Goal: Task Accomplishment & Management: Use online tool/utility

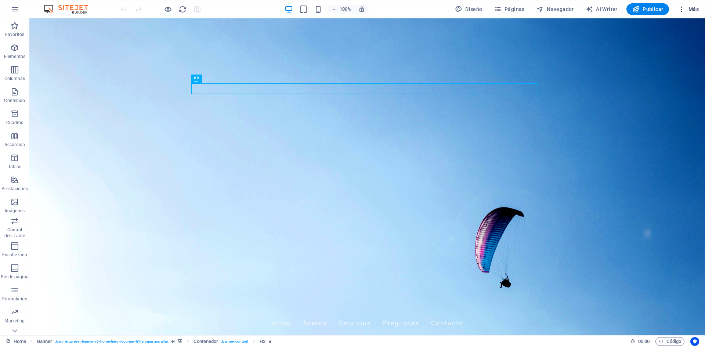
click at [690, 8] on span "Más" at bounding box center [687, 9] width 21 height 7
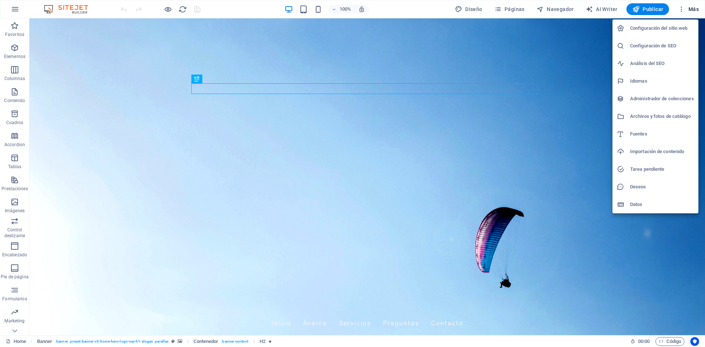
click at [635, 200] on h6 "Datos" at bounding box center [662, 204] width 64 height 9
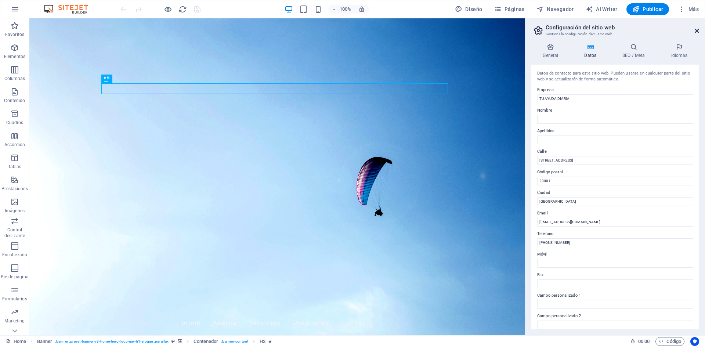
click at [696, 33] on icon at bounding box center [696, 31] width 4 height 6
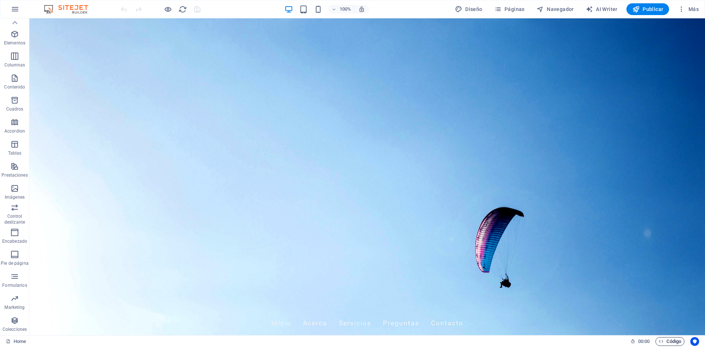
click at [666, 340] on span "Código" at bounding box center [669, 341] width 22 height 9
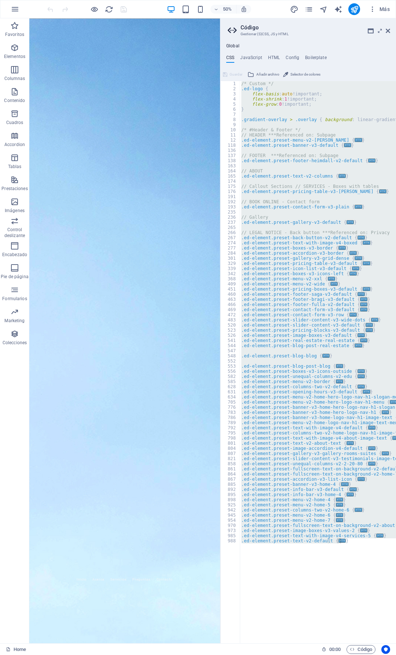
type textarea "@include text-v2; }"
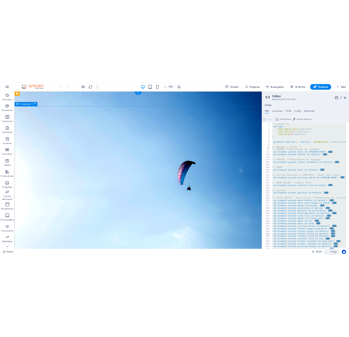
drag, startPoint x: 255, startPoint y: 174, endPoint x: 1154, endPoint y: 301, distance: 907.6
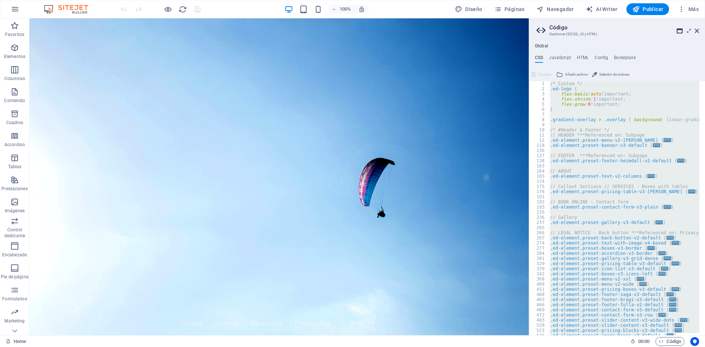
click at [680, 32] on icon at bounding box center [679, 31] width 6 height 6
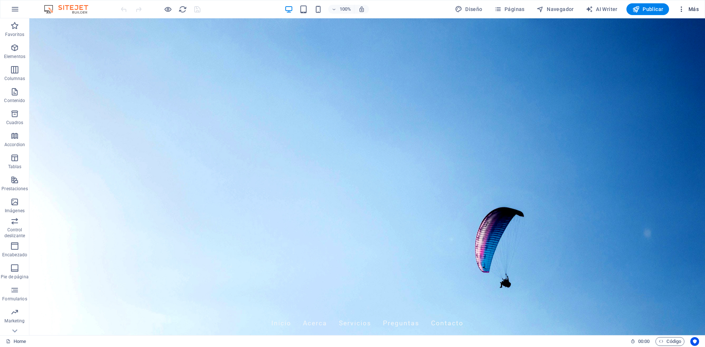
click at [685, 10] on icon "button" at bounding box center [680, 9] width 7 height 7
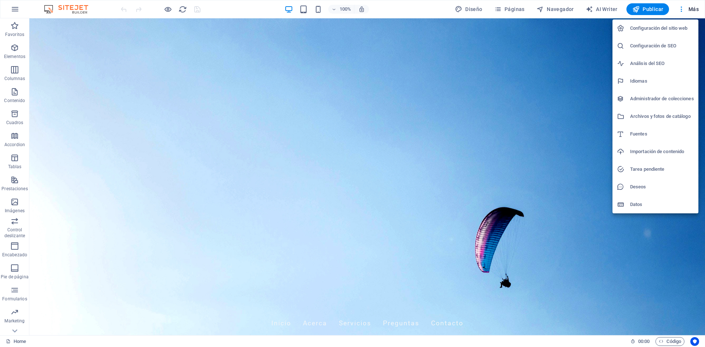
click at [612, 281] on div at bounding box center [352, 173] width 705 height 347
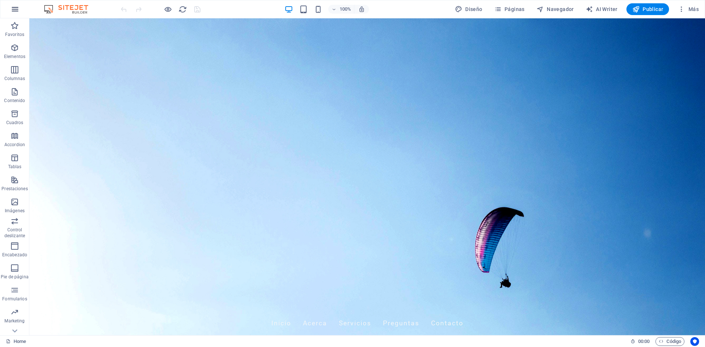
click at [16, 10] on icon "button" at bounding box center [15, 9] width 9 height 9
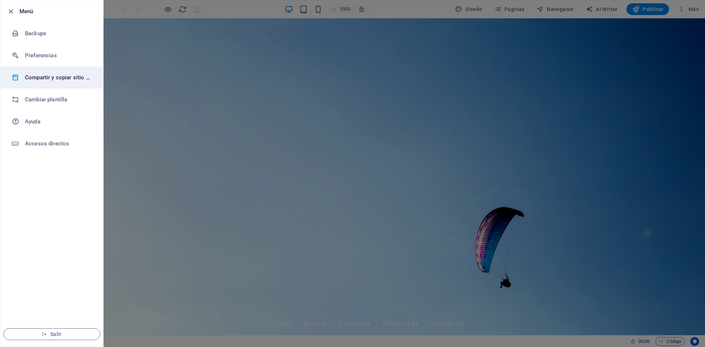
click at [65, 77] on h6 "Compartir y copiar sitio web" at bounding box center [59, 77] width 68 height 9
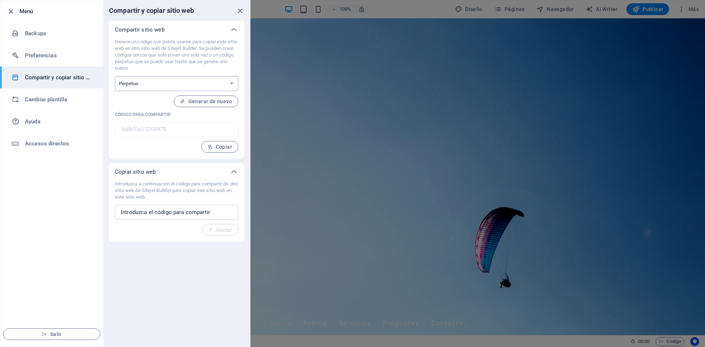
click at [218, 85] on select "Único Perpetuo" at bounding box center [176, 83] width 123 height 15
click at [194, 86] on select "Único Perpetuo" at bounding box center [176, 83] width 123 height 15
select select "onetime"
click at [115, 76] on select "Único Perpetuo" at bounding box center [176, 83] width 123 height 15
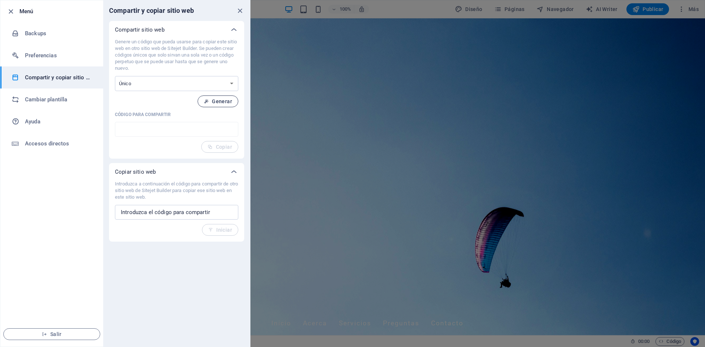
click at [212, 102] on span "Generar" at bounding box center [218, 101] width 28 height 6
type input "e98b2c9e-2208475"
click at [221, 146] on span "Copiar" at bounding box center [219, 147] width 25 height 6
click at [63, 55] on h6 "Preferencias" at bounding box center [59, 55] width 68 height 9
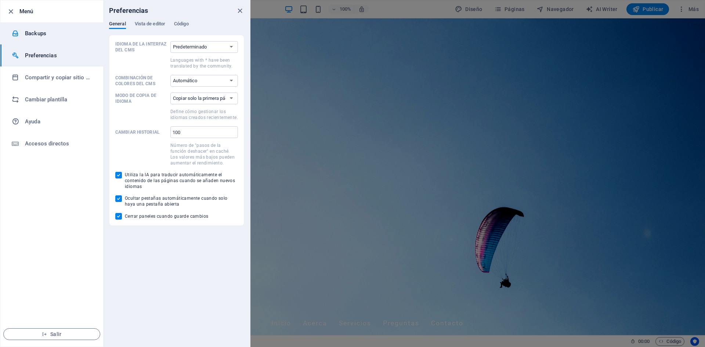
click at [46, 32] on h6 "Backups" at bounding box center [59, 33] width 68 height 9
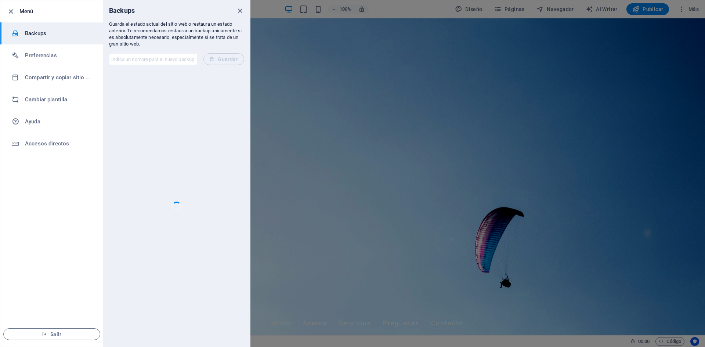
click at [166, 62] on input "text" at bounding box center [153, 59] width 88 height 12
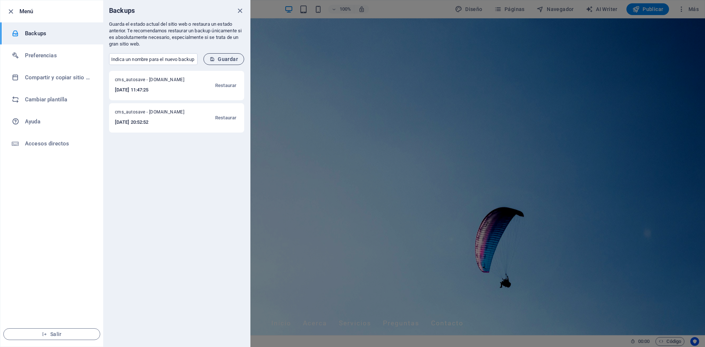
click at [215, 59] on icon "submit" at bounding box center [212, 59] width 5 height 5
click at [160, 80] on span "manual - [DOMAIN_NAME]" at bounding box center [149, 81] width 69 height 9
click at [154, 90] on h6 "[DATE] 18:27:51" at bounding box center [149, 90] width 69 height 9
click at [566, 145] on div at bounding box center [352, 173] width 705 height 347
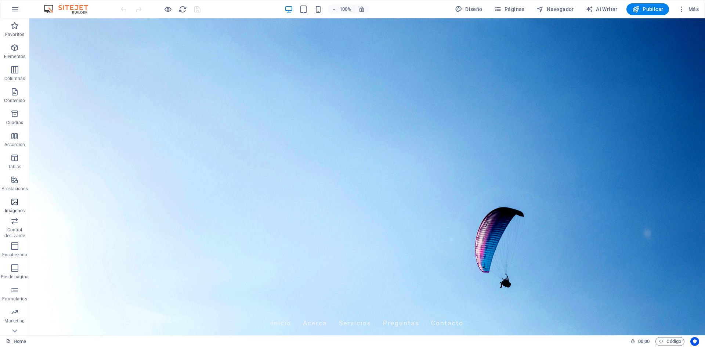
scroll to position [0, 0]
click at [686, 5] on button "Más" at bounding box center [687, 9] width 27 height 12
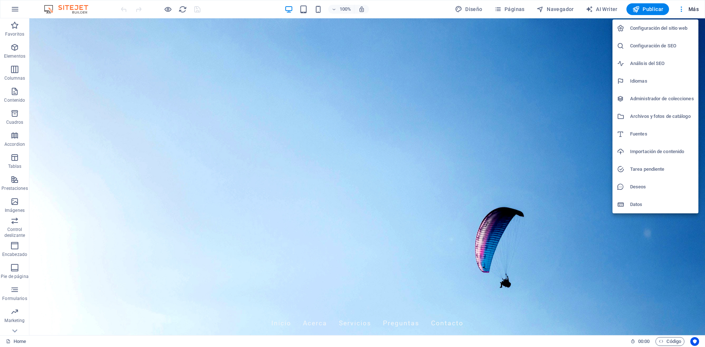
click at [520, 10] on div at bounding box center [352, 173] width 705 height 347
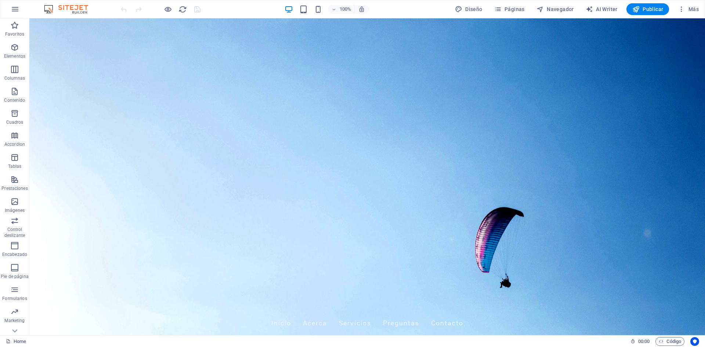
click at [520, 10] on div "Configuración del sitio web Configuración de SEO Análisis del SEO Idiomas Admin…" at bounding box center [352, 175] width 705 height 342
click at [520, 10] on span "Páginas" at bounding box center [509, 9] width 30 height 7
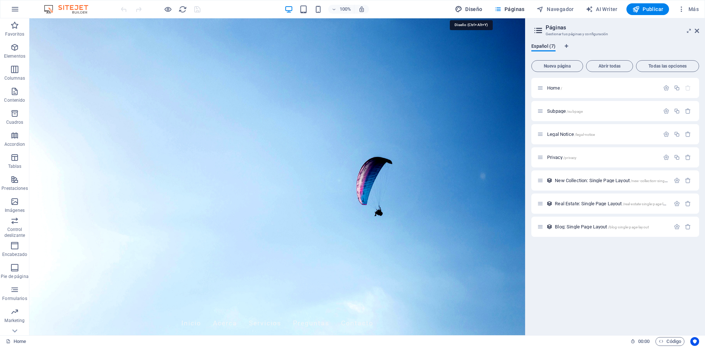
click at [471, 11] on span "Diseño" at bounding box center [469, 9] width 28 height 7
select select "px"
select select "200"
select select "px"
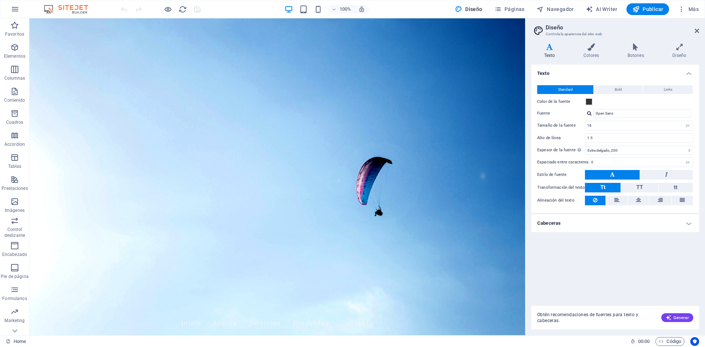
click at [688, 27] on h2 "Diseño" at bounding box center [621, 27] width 153 height 7
click at [697, 34] on link at bounding box center [696, 31] width 4 height 6
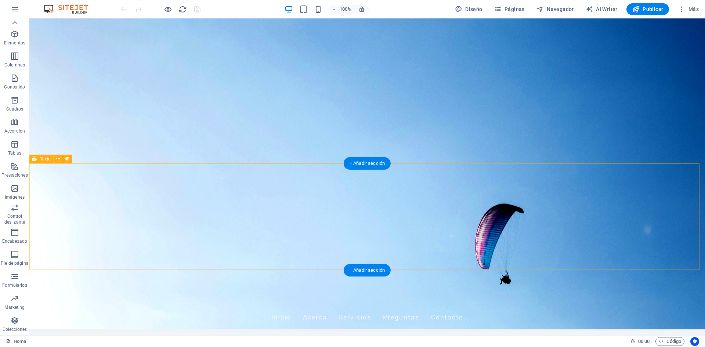
scroll to position [0, 0]
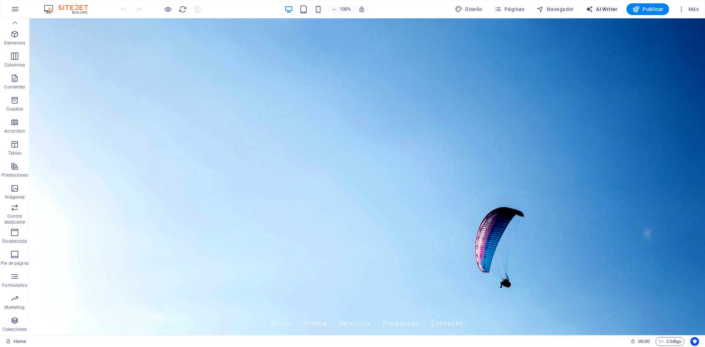
click at [609, 10] on span "AI Writer" at bounding box center [601, 9] width 32 height 7
select select "English"
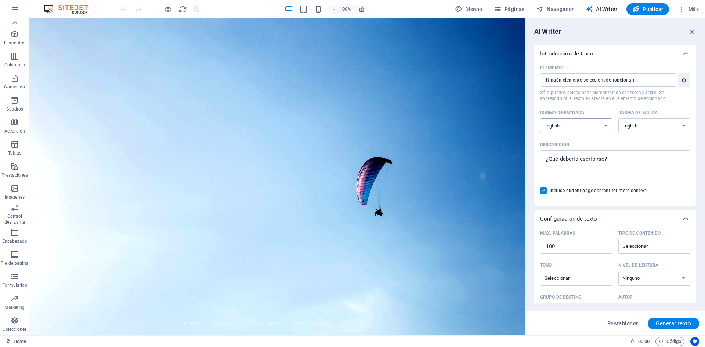
click at [570, 123] on select "Albanian Arabic Armenian Awadhi Azerbaijani Bashkir Basque Belarusian Bengali B…" at bounding box center [576, 125] width 72 height 15
select select "Spanish"
click at [540, 118] on select "Albanian Arabic Armenian Awadhi Azerbaijani Bashkir Basque Belarusian Bengali B…" at bounding box center [576, 125] width 72 height 15
click at [666, 130] on select "Albanian Arabic Armenian Awadhi Azerbaijani Bashkir Basque Belarusian Bengali B…" at bounding box center [654, 125] width 72 height 15
select select "Spanish"
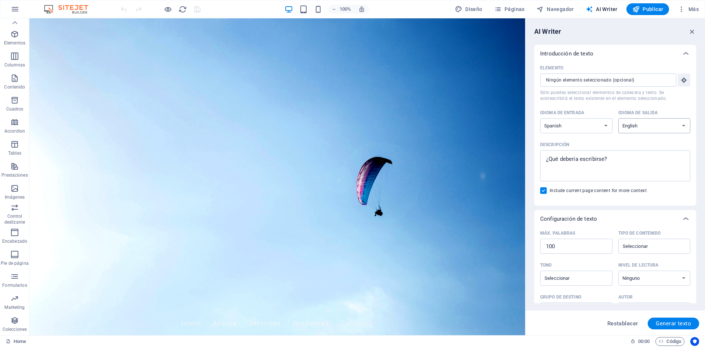
click at [618, 118] on select "Albanian Arabic Armenian Awadhi Azerbaijani Bashkir Basque Belarusian Bengali B…" at bounding box center [654, 125] width 72 height 15
click at [617, 83] on input "Elemento ​ Sólo puedes seleccionar elementos de cabecera y texto. Se sobrescrib…" at bounding box center [605, 79] width 131 height 13
click at [589, 167] on textarea "Descripción x ​" at bounding box center [614, 166] width 143 height 24
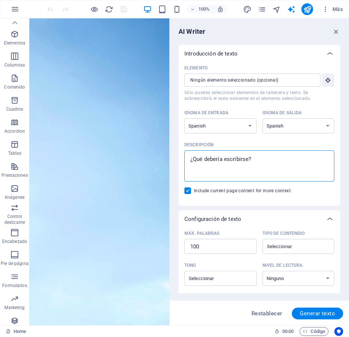
type textarea "x"
drag, startPoint x: 293, startPoint y: 175, endPoint x: 29, endPoint y: 343, distance: 312.6
type textarea "x"
click at [258, 158] on textarea "Descripción x ​" at bounding box center [259, 166] width 143 height 24
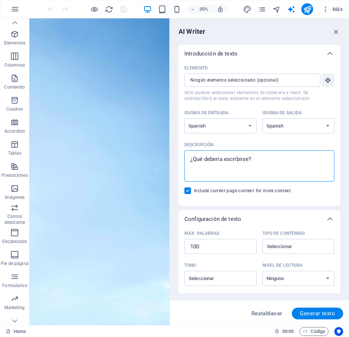
scroll to position [0, 0]
paste textarea "<!LOREMIP dolo> <sita cons="ad"> <elit> <sedd eiusmod="TEM-1"> <inci utla="etdo…"
type textarea "<!LOREMIP dolo> <sita cons="ad"> <elit> <sedd eiusmod="TEM-1"> <inci utla="etdo…"
type textarea "x"
type textarea "<!LOREMIP dolo> <sita cons="ad"> <elit> <sedd eiusmod="TEM-1"> <inci utla="etdo…"
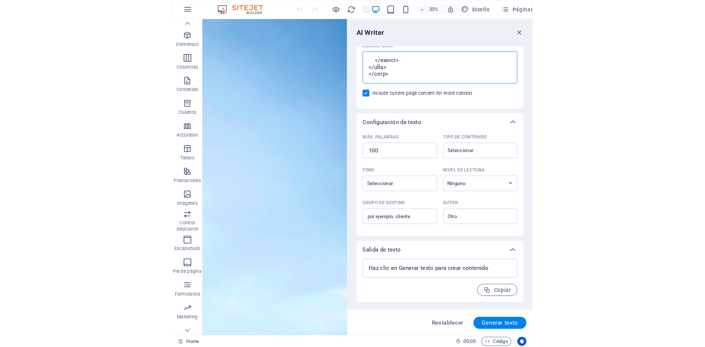
scroll to position [90, 0]
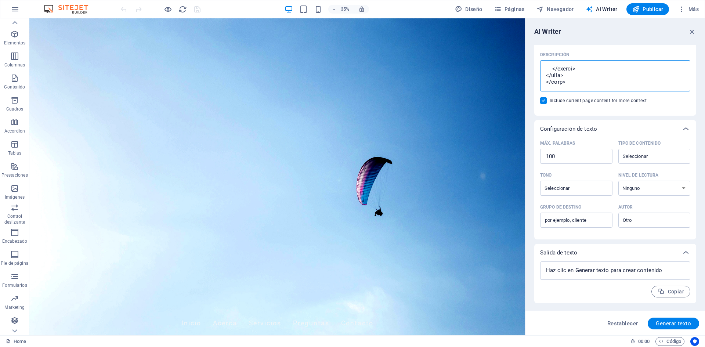
type textarea "x"
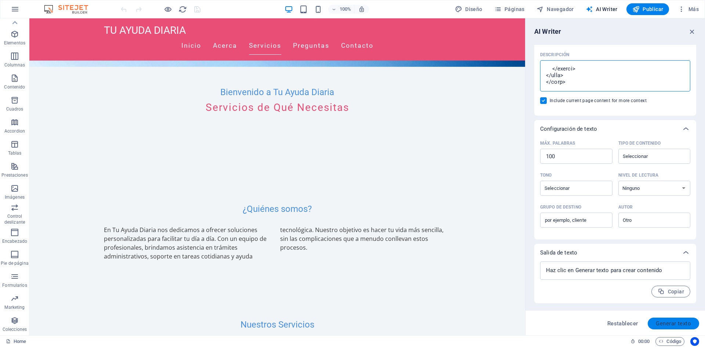
scroll to position [269, 0]
type textarea "<!LOREMIP dolo> <sita cons="ad"> <elit> <sedd eiusmod="TEM-1"> <inci utla="etdo…"
click at [687, 324] on span "Generar texto" at bounding box center [672, 323] width 35 height 6
type textarea "x"
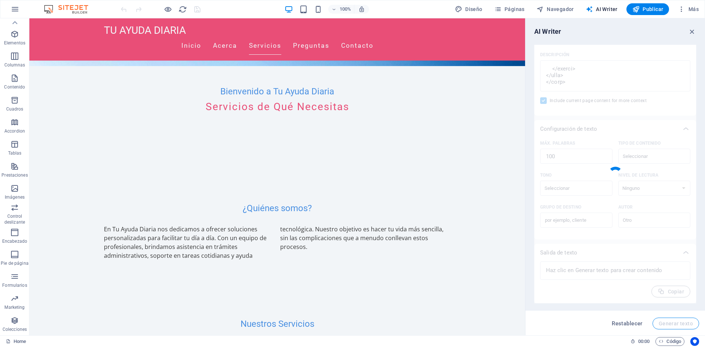
scroll to position [4432, 0]
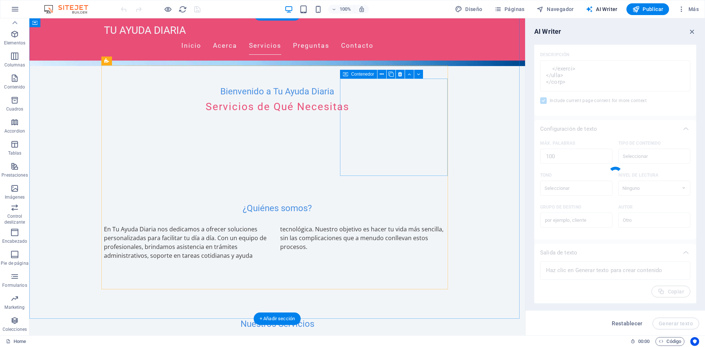
type textarea "x"
type textarea "Bienvenido a Tu Ayuda Diaria, donde facilitamos tu vida diaria mediante solucio…"
type textarea "x"
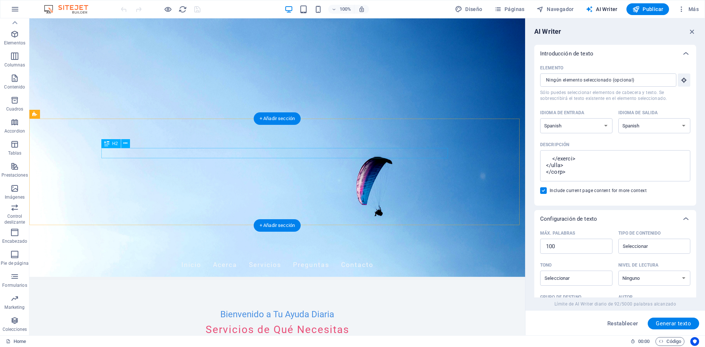
scroll to position [0, 0]
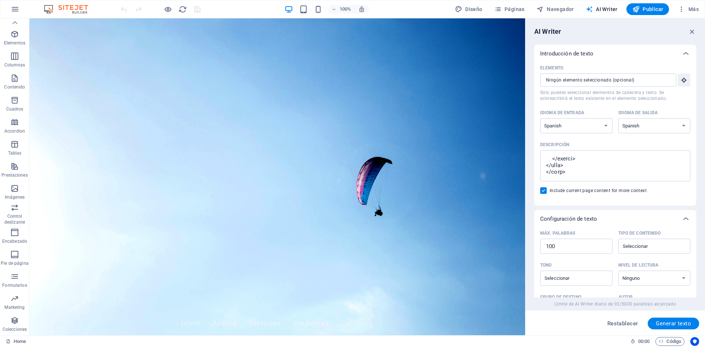
click at [590, 11] on icon "button" at bounding box center [588, 9] width 7 height 7
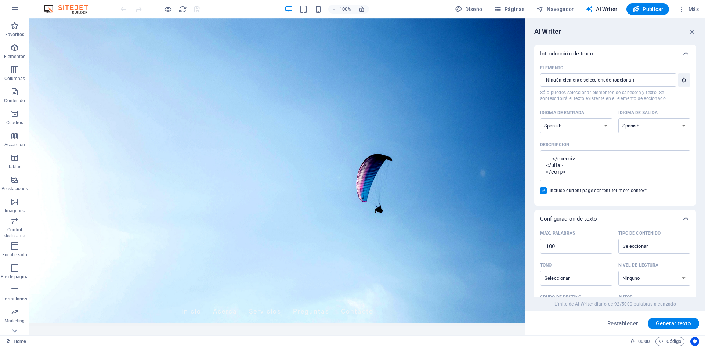
click at [74, 6] on img at bounding box center [69, 9] width 55 height 9
click at [19, 10] on icon "button" at bounding box center [15, 9] width 9 height 9
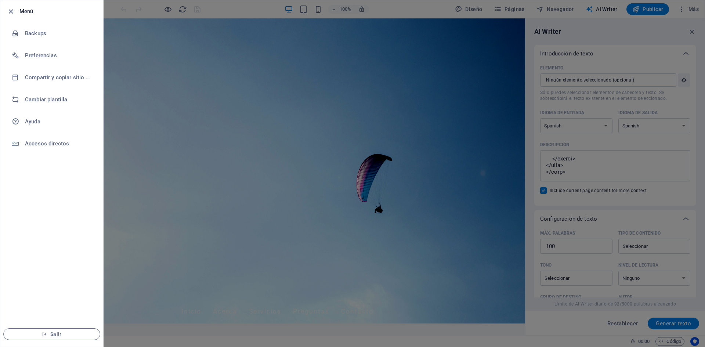
click at [312, 15] on div at bounding box center [352, 173] width 705 height 347
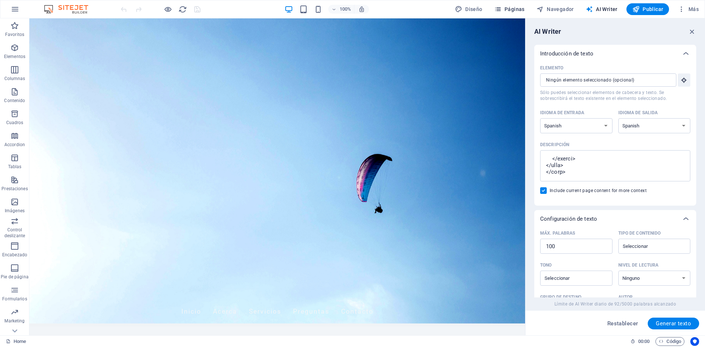
scroll to position [12, 0]
click at [596, 12] on span "AI Writer" at bounding box center [601, 9] width 32 height 7
click at [681, 11] on icon "button" at bounding box center [680, 9] width 7 height 7
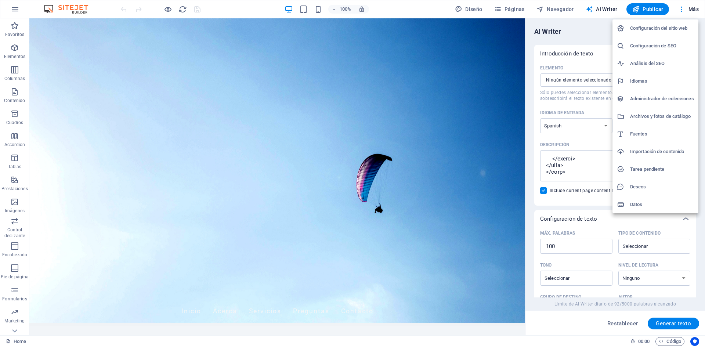
click at [672, 30] on h6 "Configuración del sitio web" at bounding box center [662, 28] width 64 height 9
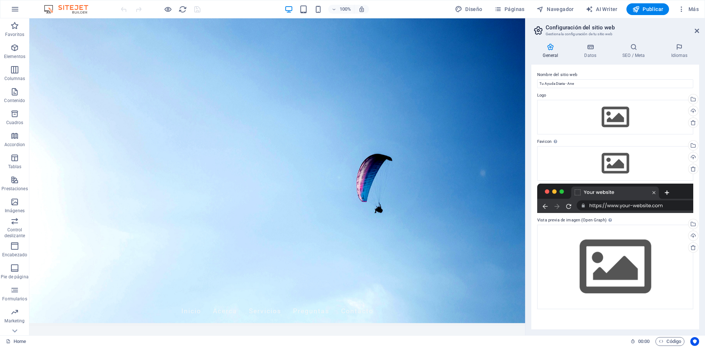
click at [590, 39] on div "General Datos SEO / Meta Idiomas Nombre del sitio web Tu Ayuda Diaria - Ane Log…" at bounding box center [614, 186] width 179 height 298
click at [592, 52] on h4 "Datos" at bounding box center [591, 50] width 38 height 15
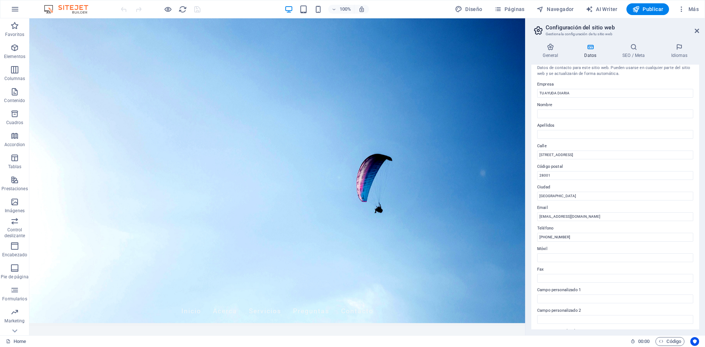
scroll to position [0, 0]
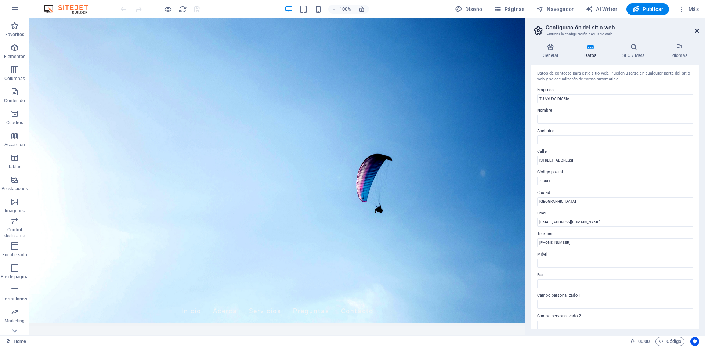
drag, startPoint x: 697, startPoint y: 33, endPoint x: 670, endPoint y: 20, distance: 30.5
click at [697, 33] on icon at bounding box center [696, 31] width 4 height 6
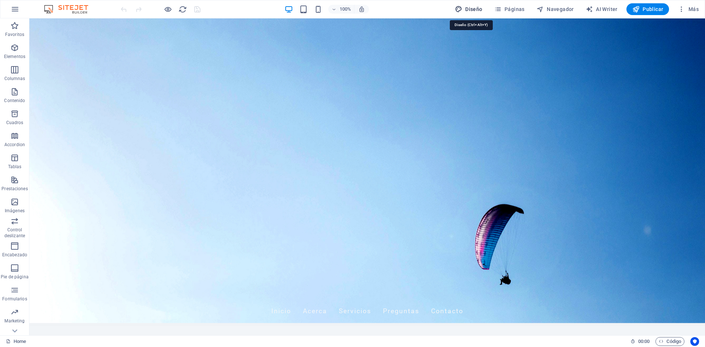
click at [461, 8] on icon "button" at bounding box center [458, 9] width 7 height 7
select select "px"
select select "200"
select select "px"
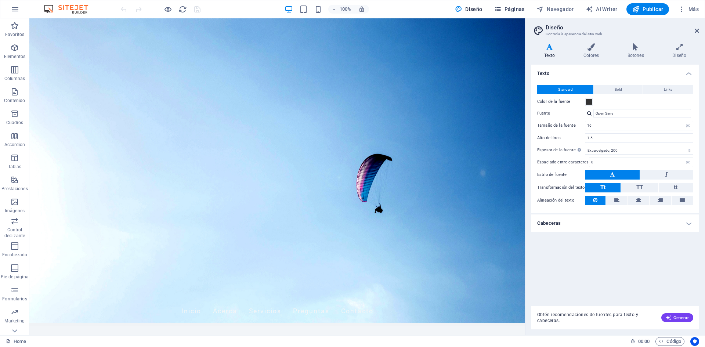
drag, startPoint x: 517, startPoint y: 2, endPoint x: 513, endPoint y: 6, distance: 5.7
click at [515, 4] on div "100% Diseño Páginas Navegador AI Writer Publicar Más" at bounding box center [352, 9] width 704 height 18
click at [511, 11] on span "Páginas" at bounding box center [509, 9] width 30 height 7
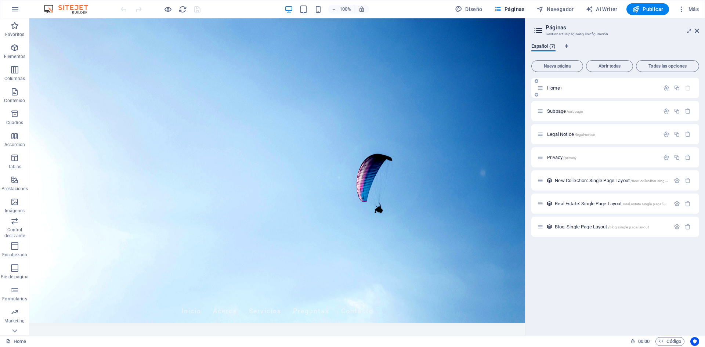
drag, startPoint x: 561, startPoint y: 87, endPoint x: 568, endPoint y: 91, distance: 8.2
click at [568, 91] on div "Home /" at bounding box center [598, 88] width 122 height 8
drag, startPoint x: 561, startPoint y: 90, endPoint x: 556, endPoint y: 113, distance: 23.9
click at [556, 113] on div "Home / Subpage /subpage Legal Notice /legal-notice Privacy /privacy New Collect…" at bounding box center [615, 157] width 168 height 159
drag, startPoint x: 541, startPoint y: 87, endPoint x: 543, endPoint y: 119, distance: 32.0
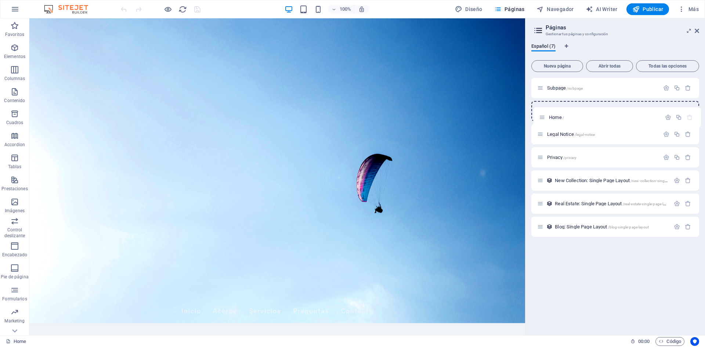
click at [543, 119] on div "Home / Subpage /subpage Legal Notice /legal-notice Privacy /privacy New Collect…" at bounding box center [615, 157] width 168 height 159
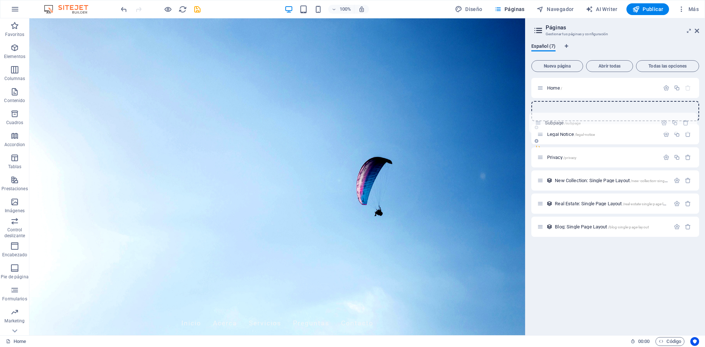
drag, startPoint x: 542, startPoint y: 89, endPoint x: 539, endPoint y: 127, distance: 37.9
click at [539, 127] on div "Subpage /subpage Home / Legal Notice /legal-notice Privacy /privacy New Collect…" at bounding box center [615, 146] width 168 height 136
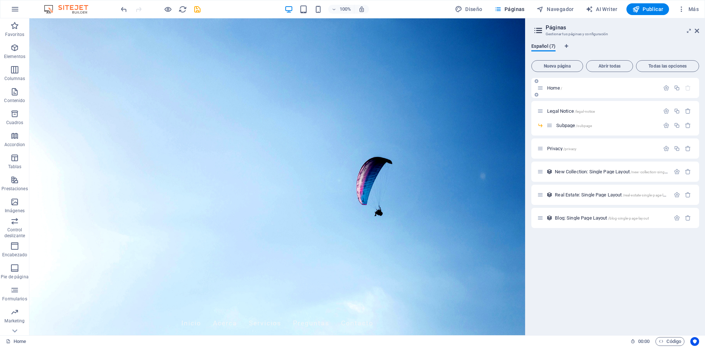
click at [546, 87] on div "Home /" at bounding box center [602, 88] width 114 height 5
click at [552, 86] on span "Home /" at bounding box center [554, 88] width 15 height 6
drag, startPoint x: 379, startPoint y: 164, endPoint x: 405, endPoint y: 167, distance: 26.3
click at [396, 166] on figure at bounding box center [276, 176] width 495 height 317
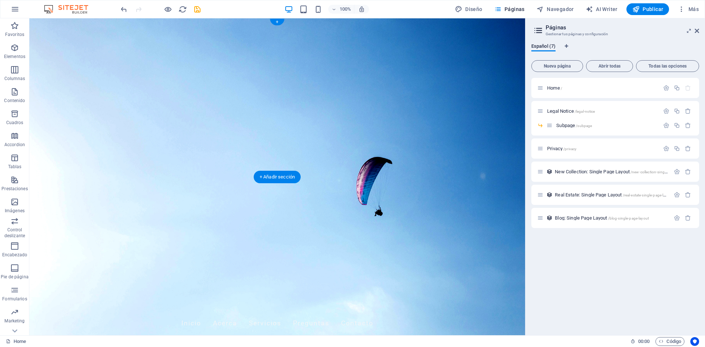
click at [405, 167] on figure at bounding box center [276, 176] width 495 height 317
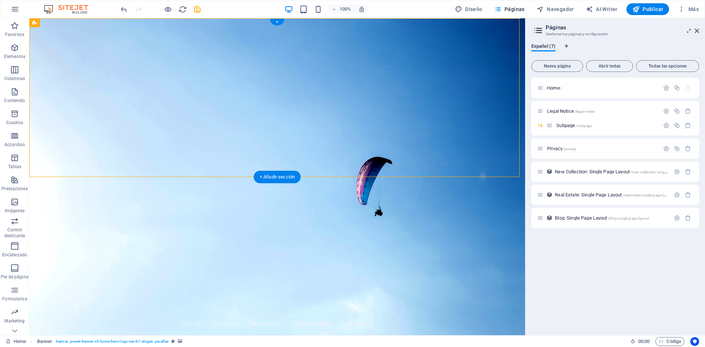
click at [405, 167] on figure at bounding box center [276, 176] width 495 height 317
select select "vh"
select select "header"
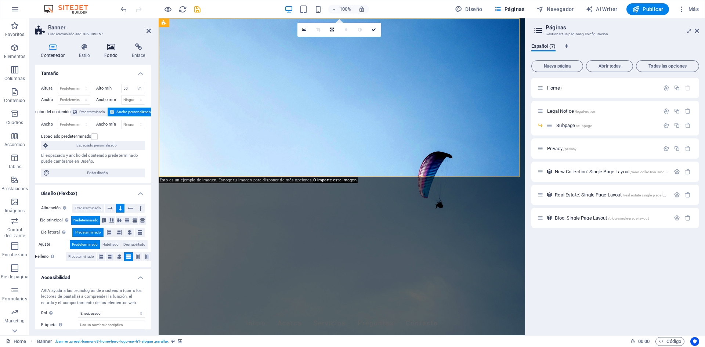
click at [106, 46] on icon at bounding box center [111, 46] width 25 height 7
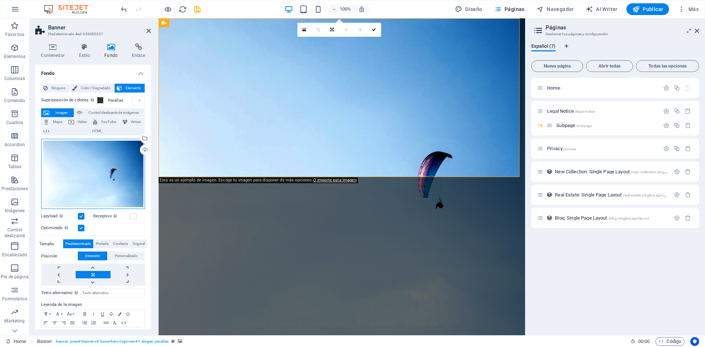
click at [133, 161] on div "Arrastra archivos aquí, haz clic para escoger archivos o selecciona archivos de…" at bounding box center [93, 174] width 104 height 70
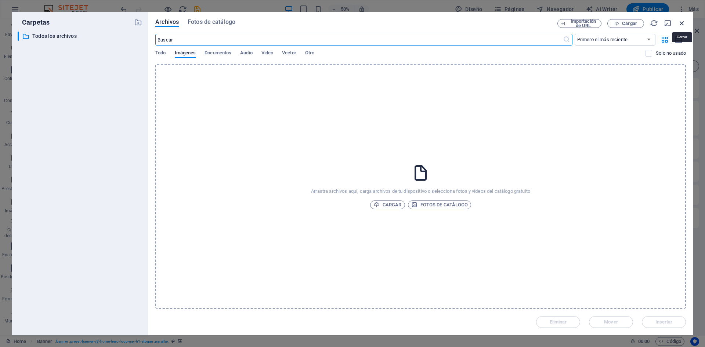
click at [679, 23] on icon "button" at bounding box center [681, 23] width 8 height 8
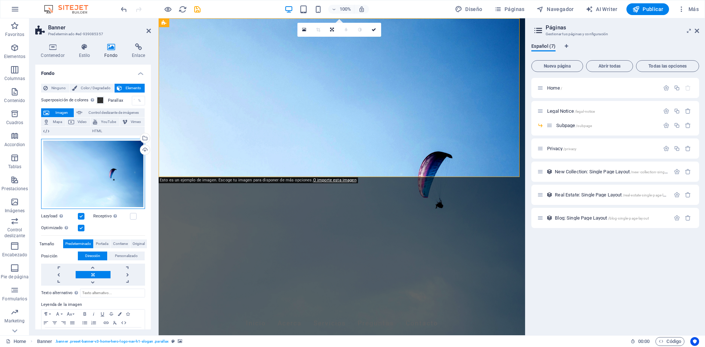
click at [96, 173] on div "Arrastra archivos aquí, haz clic para escoger archivos o selecciona archivos de…" at bounding box center [93, 174] width 104 height 70
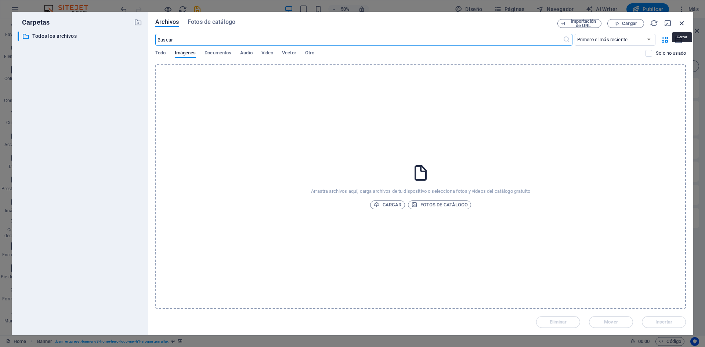
click at [679, 22] on icon "button" at bounding box center [681, 23] width 8 height 8
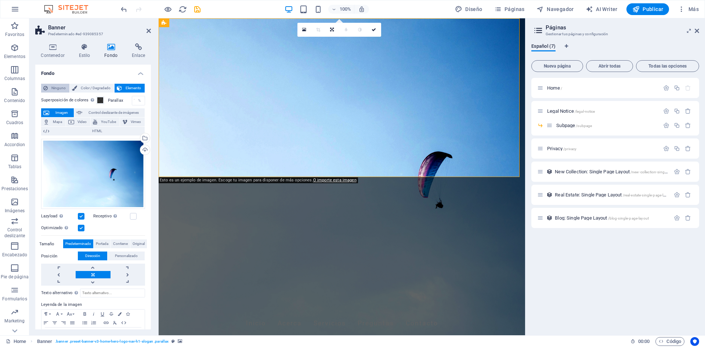
click at [58, 86] on span "Ninguno" at bounding box center [58, 88] width 17 height 9
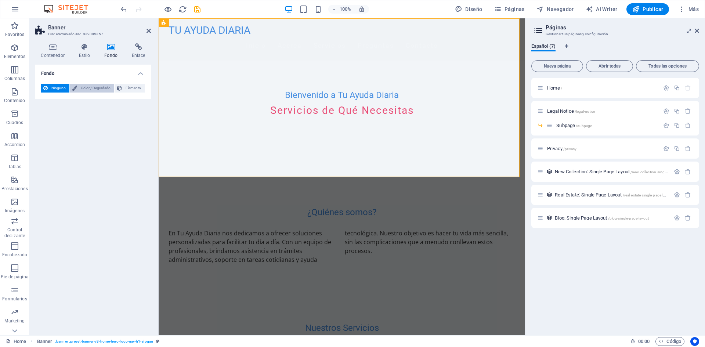
click at [103, 91] on span "Color / Degradado" at bounding box center [95, 88] width 33 height 9
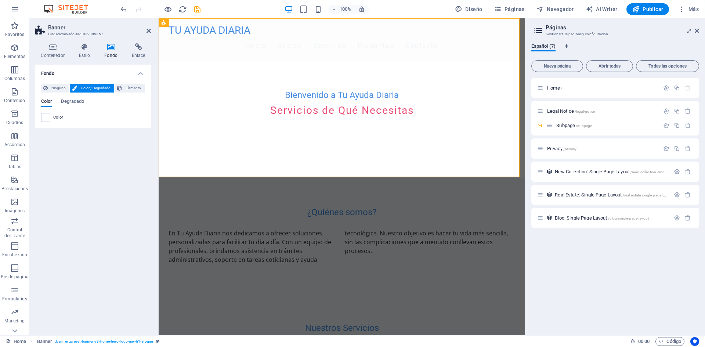
click at [52, 121] on div "Color" at bounding box center [92, 117] width 103 height 9
click at [75, 99] on span "Degradado" at bounding box center [72, 102] width 23 height 10
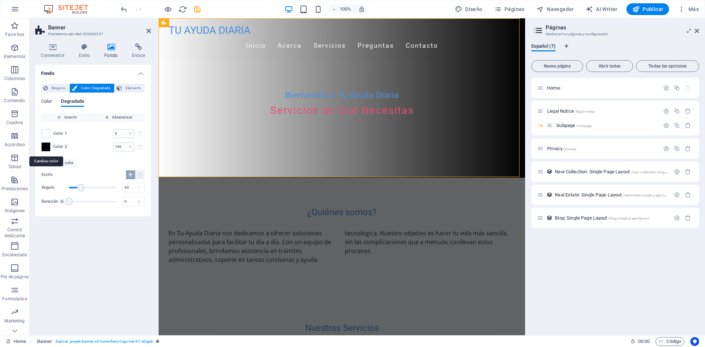
click at [46, 146] on span at bounding box center [46, 147] width 8 height 8
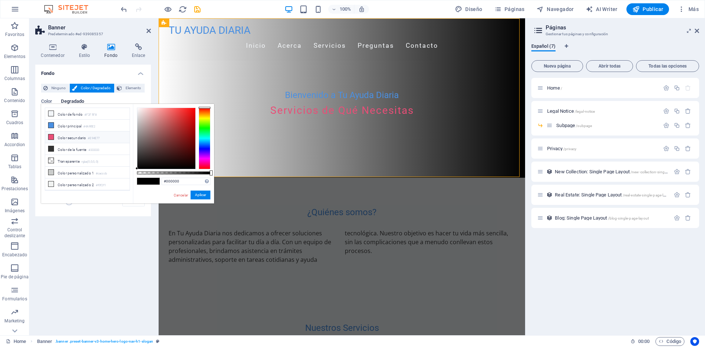
click at [68, 135] on li "Color secundario #E94E77" at bounding box center [87, 137] width 84 height 12
type input "#e94e77"
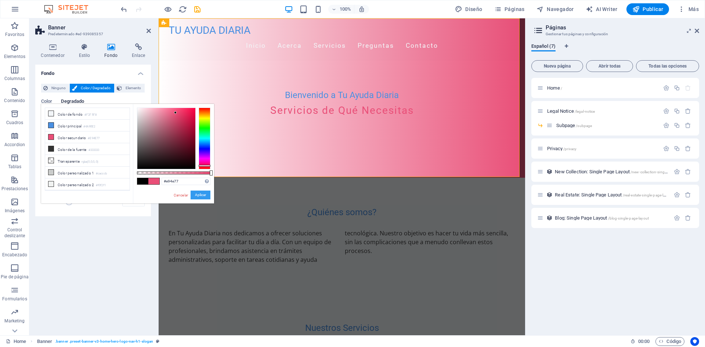
drag, startPoint x: 195, startPoint y: 192, endPoint x: 36, endPoint y: 173, distance: 159.6
click at [195, 192] on button "Aplicar" at bounding box center [200, 194] width 20 height 9
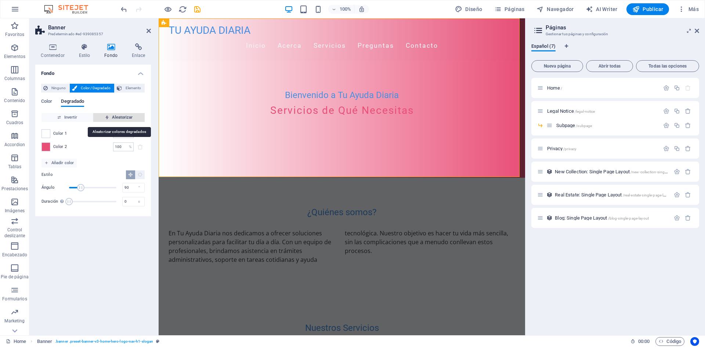
click at [126, 117] on span "Aleatorizar" at bounding box center [119, 117] width 46 height 9
type input "74"
type input "169"
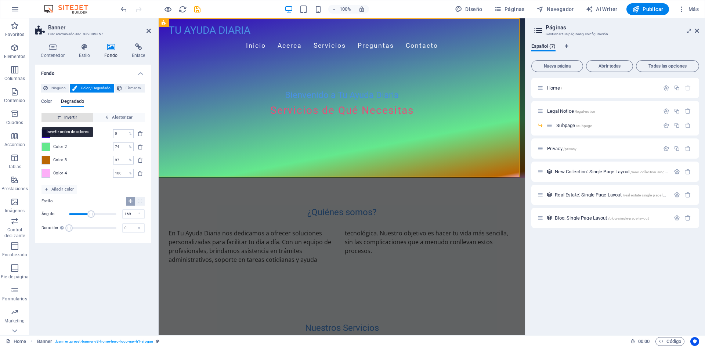
click at [60, 115] on span "Invertir" at bounding box center [67, 117] width 46 height 9
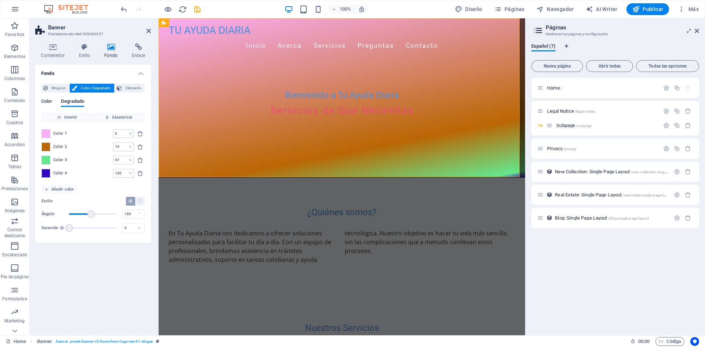
click at [51, 102] on span "Color" at bounding box center [46, 102] width 11 height 10
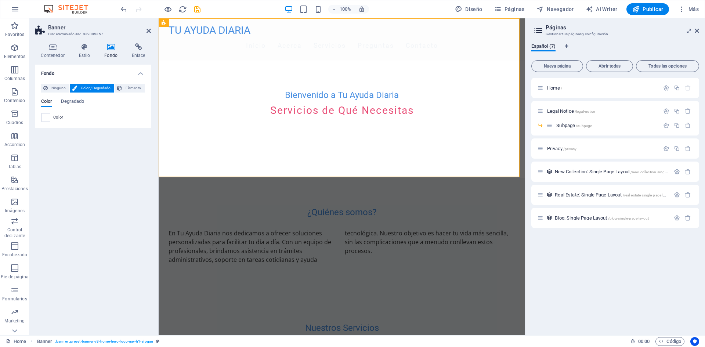
click at [52, 114] on div "Color" at bounding box center [92, 117] width 103 height 9
click at [48, 120] on span at bounding box center [46, 117] width 8 height 8
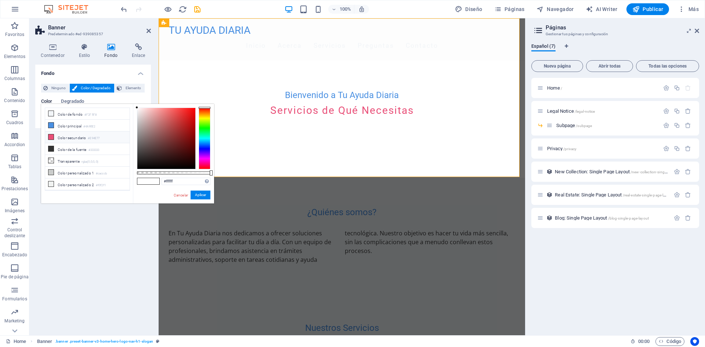
click at [67, 137] on li "Color secundario #E94E77" at bounding box center [87, 137] width 84 height 12
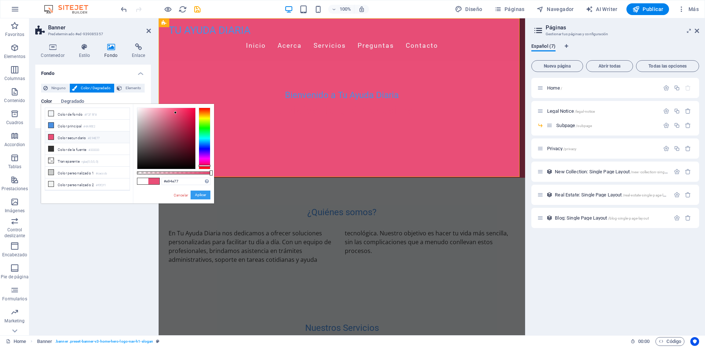
click at [194, 194] on button "Aplicar" at bounding box center [200, 194] width 20 height 9
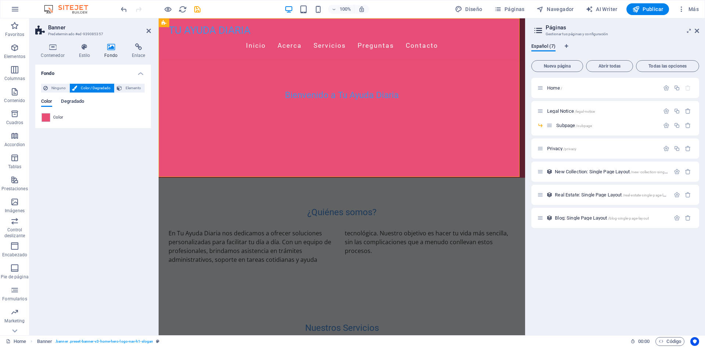
click at [80, 105] on span "Degradado" at bounding box center [72, 102] width 23 height 10
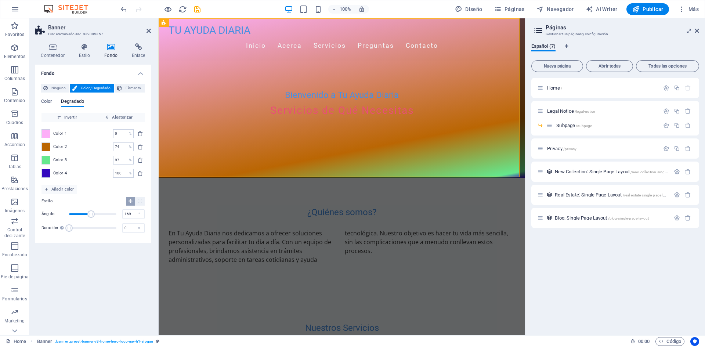
drag, startPoint x: 73, startPoint y: 120, endPoint x: 85, endPoint y: 181, distance: 62.5
click at [85, 181] on div "Invertir Aleatorizar Color 1 0 % ​ Color 2 74 % ​ Color 3 97 % ​ Color 4 100 % …" at bounding box center [93, 175] width 104 height 124
drag, startPoint x: 49, startPoint y: 102, endPoint x: 90, endPoint y: 111, distance: 42.0
click at [90, 111] on div "Color Degradado" at bounding box center [93, 106] width 104 height 14
click at [135, 171] on div "Color 4 100 % ​" at bounding box center [92, 173] width 103 height 9
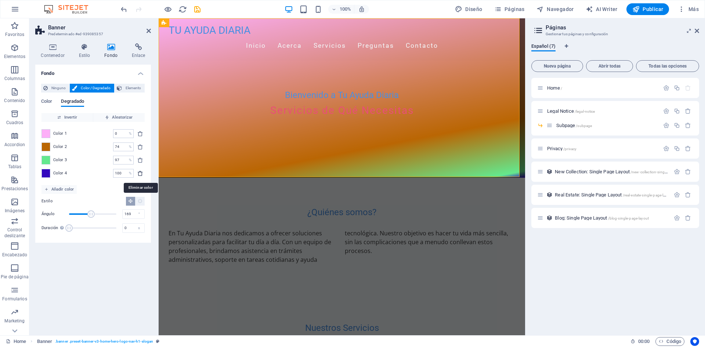
click at [138, 171] on icon "delete" at bounding box center [140, 173] width 6 height 6
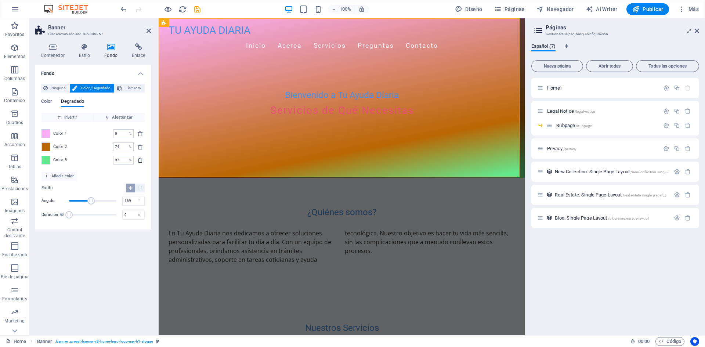
click at [138, 163] on button "delete" at bounding box center [140, 160] width 9 height 9
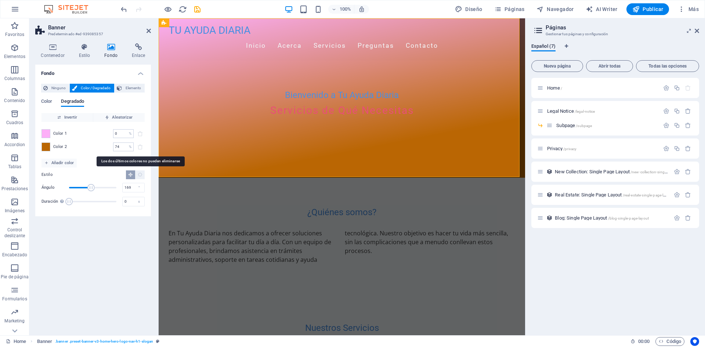
click at [140, 147] on span at bounding box center [140, 146] width 9 height 9
click at [47, 147] on span at bounding box center [46, 147] width 8 height 8
type input "#ba6603"
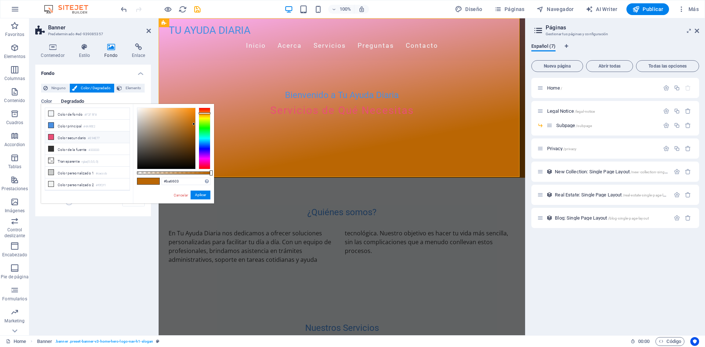
click at [44, 209] on div "Estilo Ángulo 169 ° Duración Duración de la animación en segundo plano. Un valo…" at bounding box center [92, 188] width 103 height 43
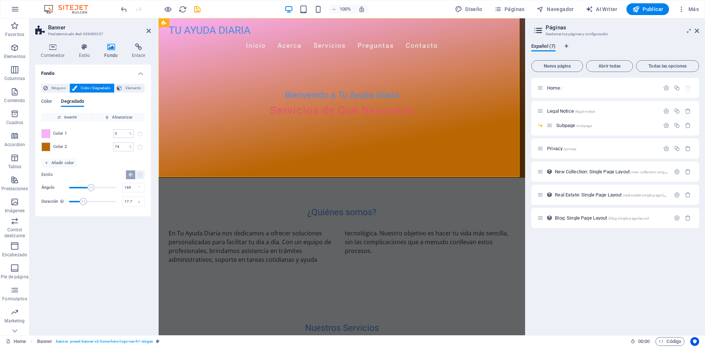
type input "17.9"
drag, startPoint x: 70, startPoint y: 202, endPoint x: 98, endPoint y: 202, distance: 27.9
click at [87, 201] on span "Duración" at bounding box center [83, 201] width 7 height 7
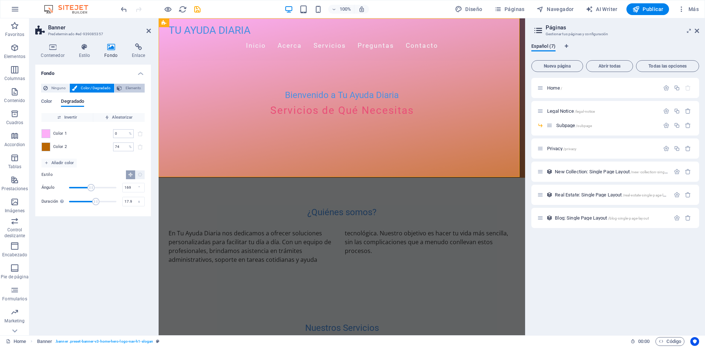
click at [138, 87] on span "Elemento" at bounding box center [133, 88] width 18 height 9
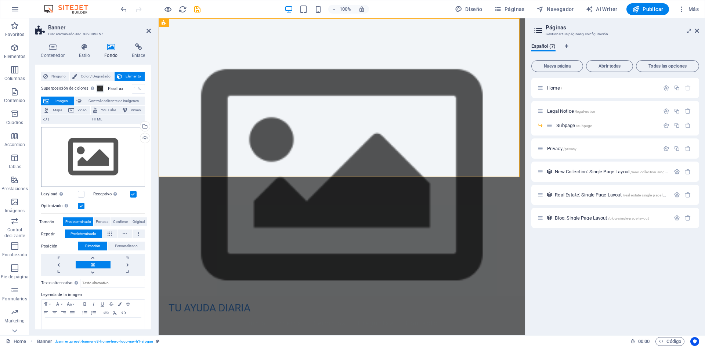
scroll to position [11, 0]
click at [58, 100] on span "Imagen" at bounding box center [61, 101] width 20 height 9
click at [47, 100] on icon at bounding box center [46, 101] width 6 height 9
click at [61, 116] on span "HTML" at bounding box center [96, 119] width 91 height 9
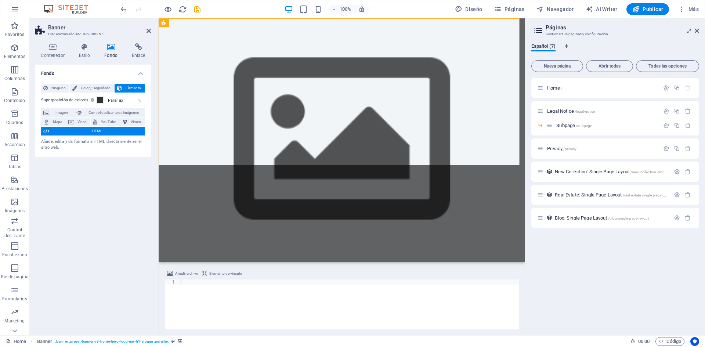
scroll to position [0, 0]
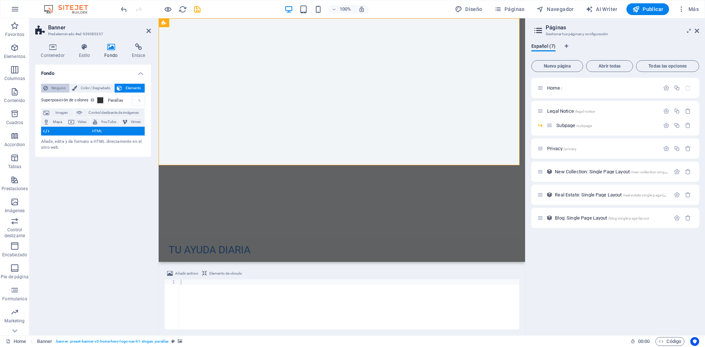
click at [58, 87] on span "Ninguno" at bounding box center [58, 88] width 17 height 9
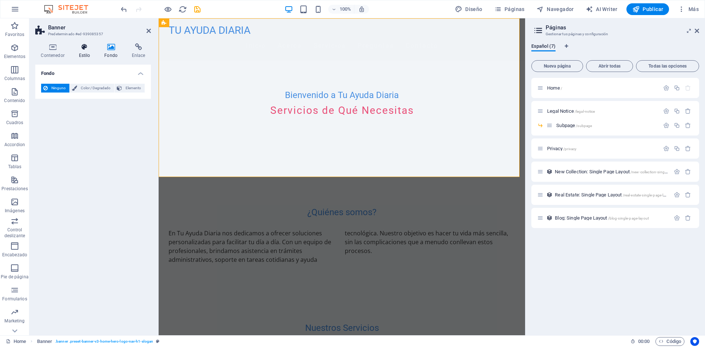
click at [92, 53] on h4 "Estilo" at bounding box center [86, 50] width 26 height 15
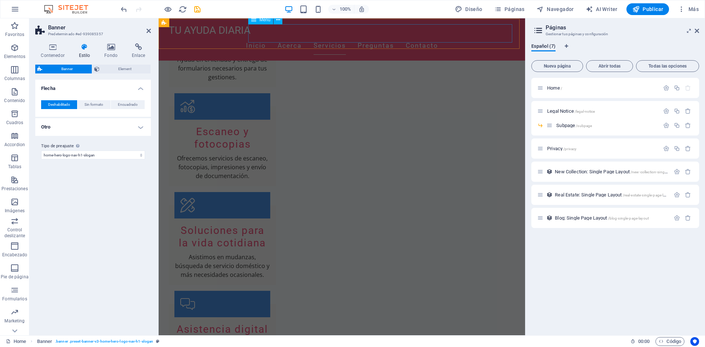
scroll to position [477, 0]
click at [514, 22] on div "TU AYUDA DIARIA Inicio Acerca Servicios Preguntas Contacto" at bounding box center [342, 39] width 366 height 42
click at [70, 70] on span "Banner" at bounding box center [66, 69] width 45 height 9
click at [51, 51] on h4 "Contenedor" at bounding box center [54, 50] width 38 height 15
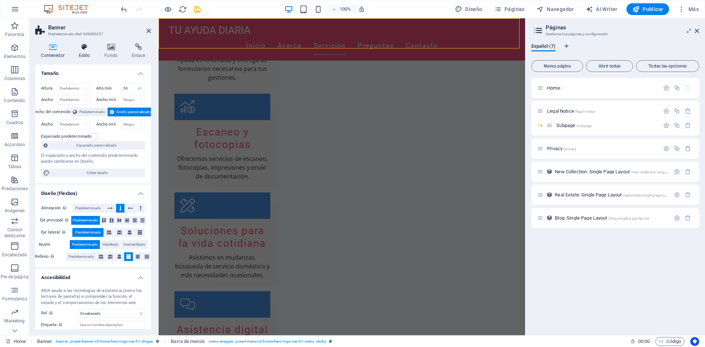
click at [83, 47] on icon at bounding box center [84, 46] width 23 height 7
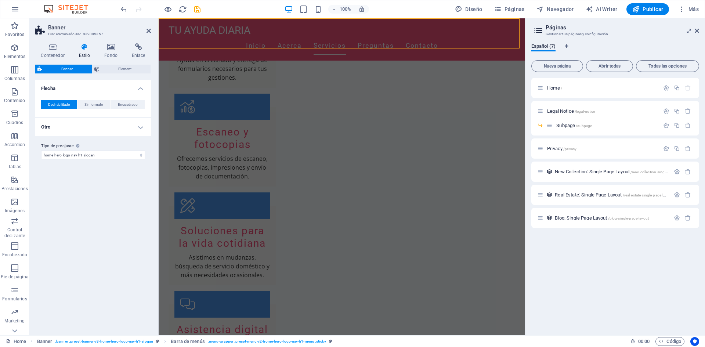
click at [75, 73] on span "Banner" at bounding box center [66, 69] width 45 height 9
click at [76, 72] on span "Banner" at bounding box center [66, 69] width 45 height 9
click at [140, 88] on h4 "Flecha" at bounding box center [93, 86] width 116 height 13
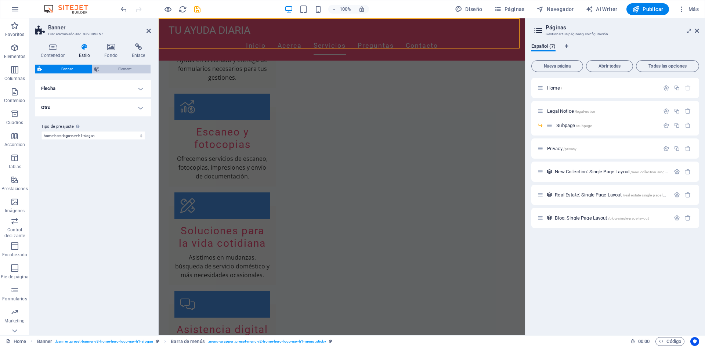
click at [115, 71] on span "Element" at bounding box center [125, 69] width 47 height 9
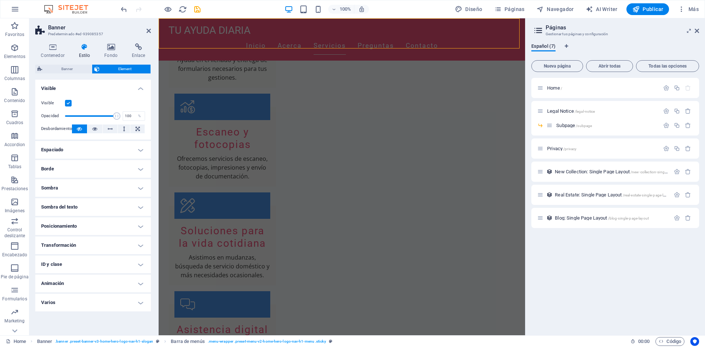
click at [92, 149] on h4 "Espaciado" at bounding box center [93, 150] width 116 height 18
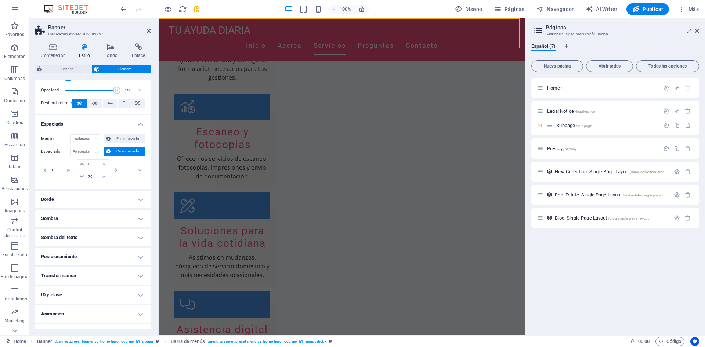
scroll to position [38, 0]
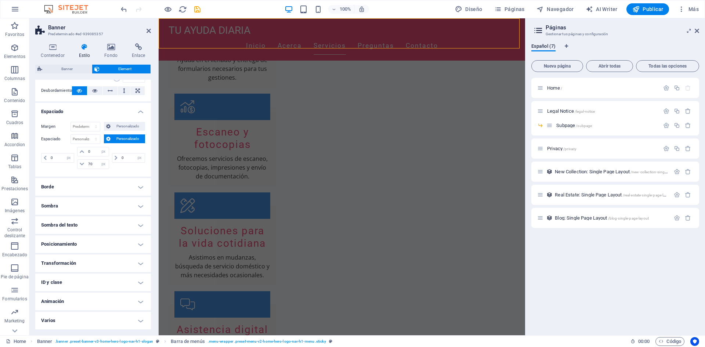
click at [95, 267] on h4 "Transformación" at bounding box center [93, 263] width 116 height 18
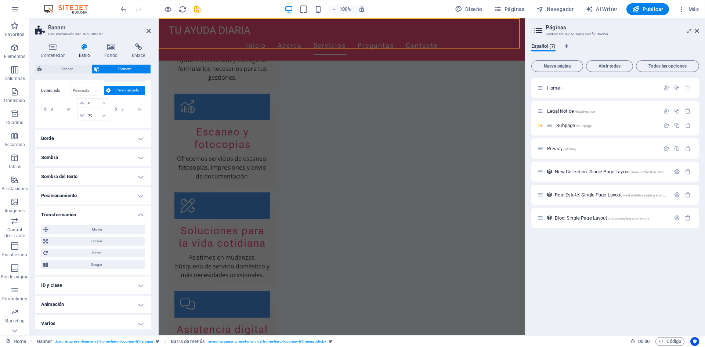
scroll to position [90, 0]
click at [93, 174] on h4 "Sombra del texto" at bounding box center [93, 174] width 116 height 18
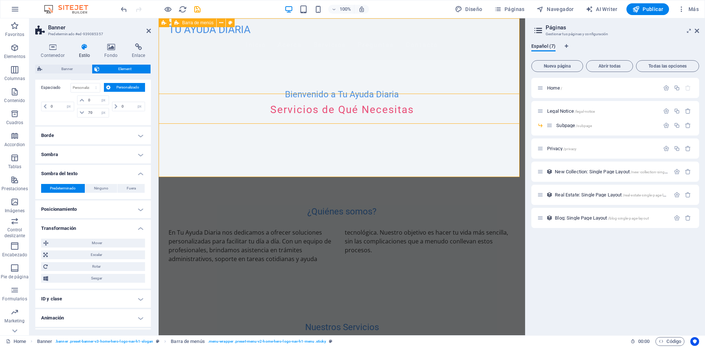
scroll to position [0, 0]
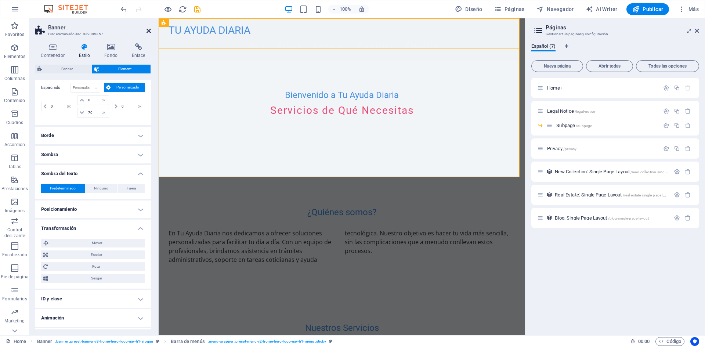
click at [150, 32] on icon at bounding box center [148, 31] width 4 height 6
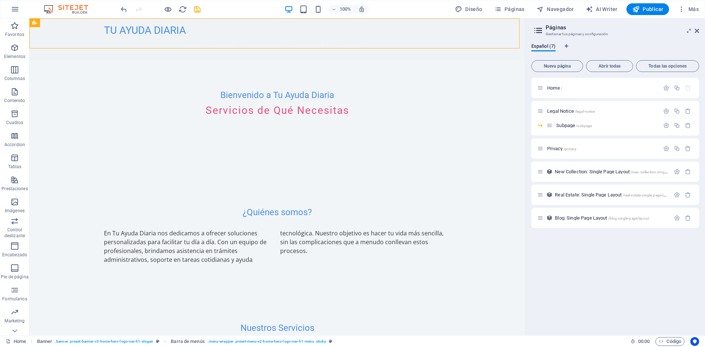
click at [674, 12] on div "Diseño Páginas Navegador AI Writer Publicar Más" at bounding box center [577, 9] width 250 height 12
click at [683, 10] on icon "button" at bounding box center [680, 9] width 7 height 7
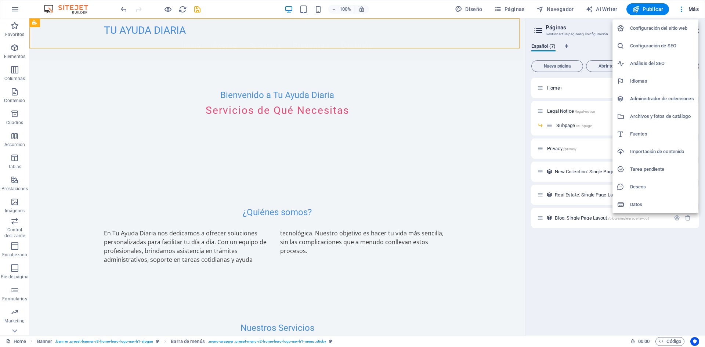
click at [643, 201] on h6 "Datos" at bounding box center [662, 204] width 64 height 9
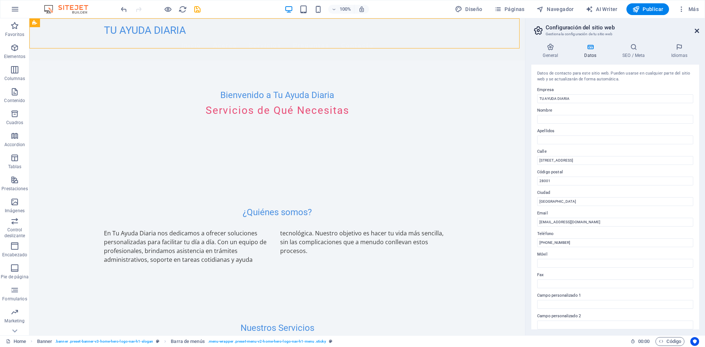
click at [694, 32] on icon at bounding box center [696, 31] width 4 height 6
